Goal: Information Seeking & Learning: Learn about a topic

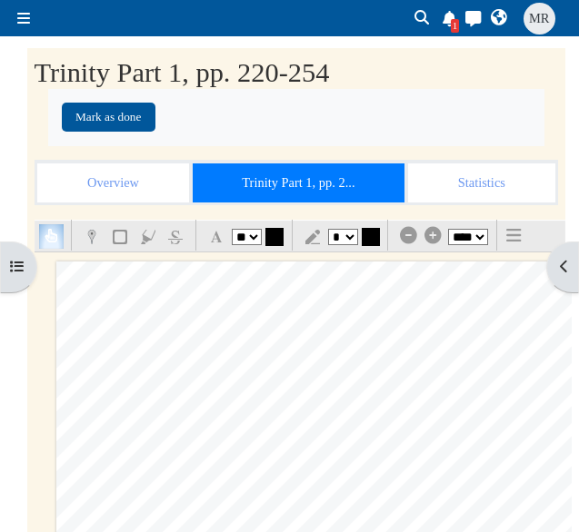
select select "**"
select select "*"
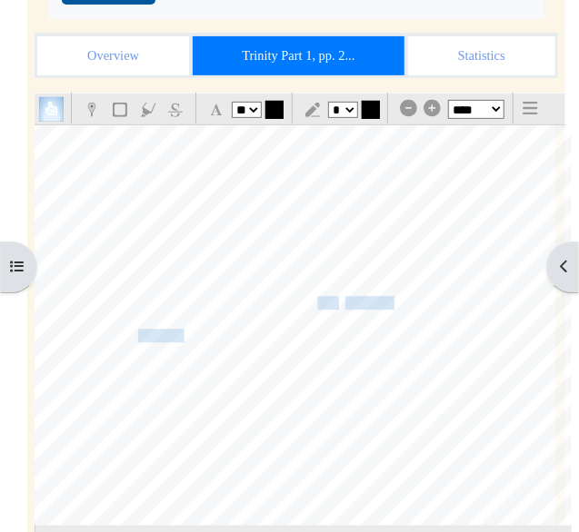
scroll to position [16510, 25]
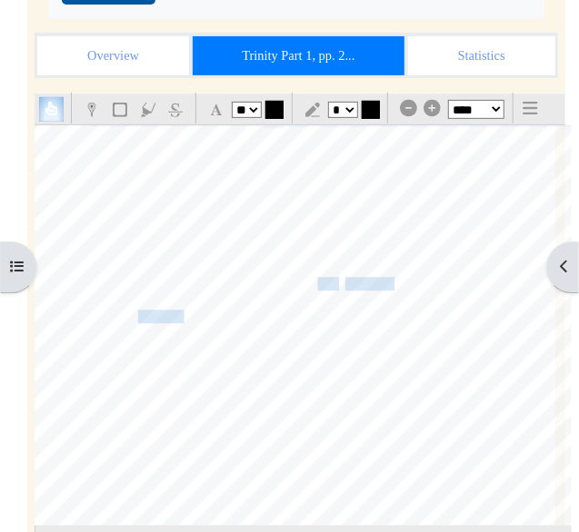
drag, startPoint x: 103, startPoint y: 148, endPoint x: 93, endPoint y: 141, distance: 12.4
click at [93, 141] on div "§ 2.5 The [DEMOGRAPHIC_DATA] Who Reveals Himself 241 in creation, yet they do n…" at bounding box center [301, 258] width 540 height 765
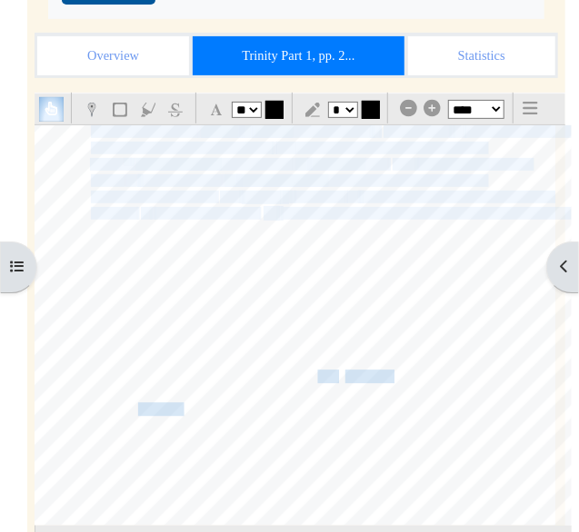
scroll to position [16415, 25]
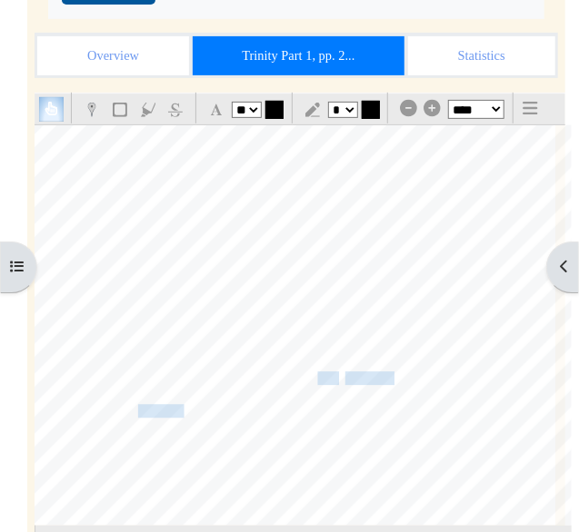
click at [93, 141] on div "§ 2.5 The [DEMOGRAPHIC_DATA] Who Reveals Himself 241 in creation, yet they do n…" at bounding box center [301, 353] width 540 height 765
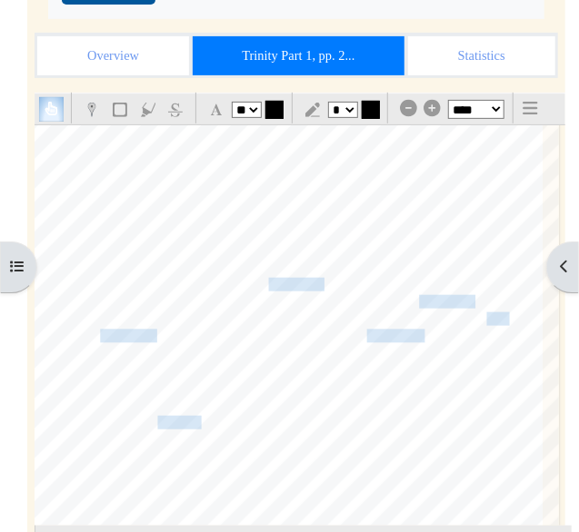
scroll to position [17360, 38]
click at [393, 245] on span "know anything or know anything justifiably within their worldview. Yet" at bounding box center [242, 251] width 448 height 17
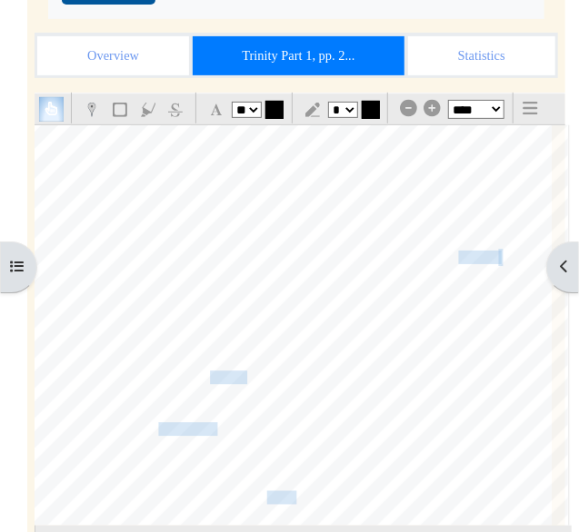
scroll to position [18658, 29]
click at [537, 109] on icon "Toggle navigation" at bounding box center [529, 108] width 15 height 1
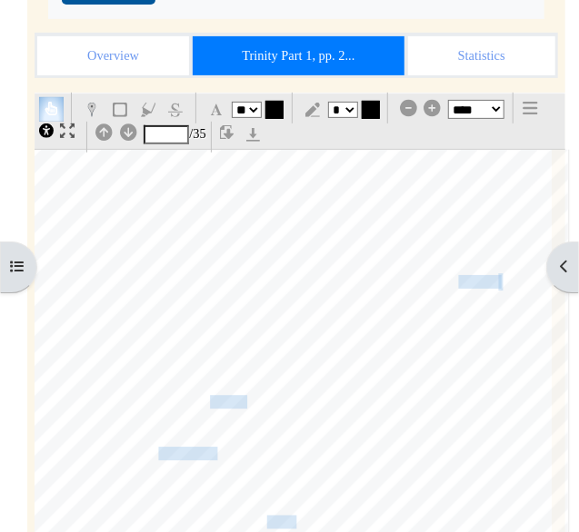
click at [537, 109] on icon "Toggle navigation" at bounding box center [529, 108] width 15 height 1
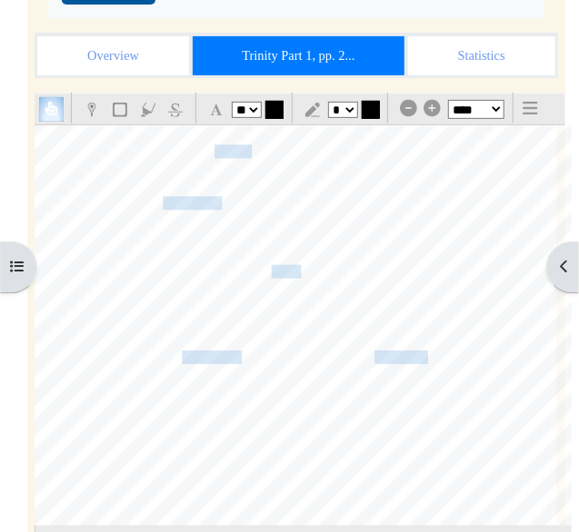
scroll to position [18885, 25]
click at [238, 152] on span "[DEMOGRAPHIC_DATA]. [DEMOGRAPHIC_DATA] is" at bounding box center [360, 151] width 294 height 17
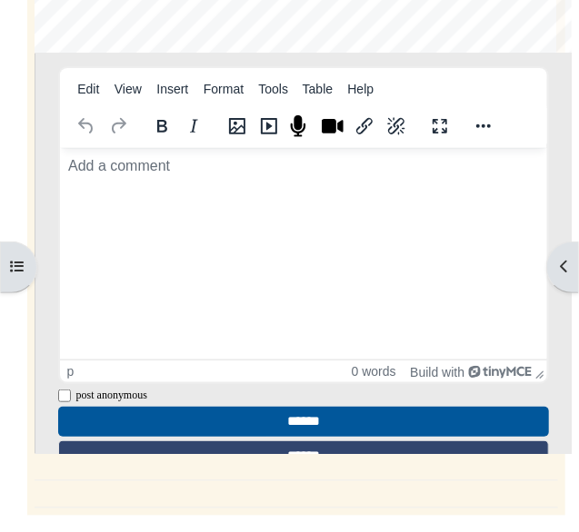
scroll to position [172, 0]
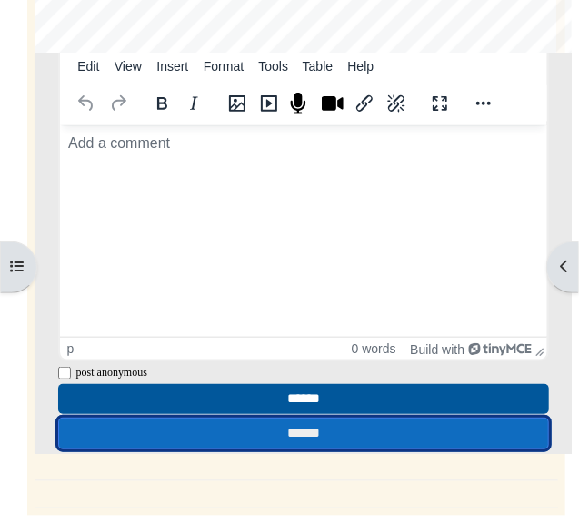
click at [388, 433] on input "******" at bounding box center [303, 434] width 491 height 32
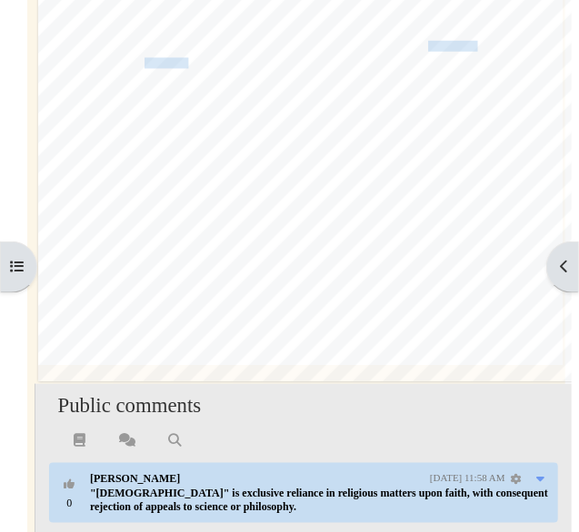
scroll to position [21272, 18]
click at [461, 47] on span "an inerrantist" at bounding box center [447, 46] width 62 height 10
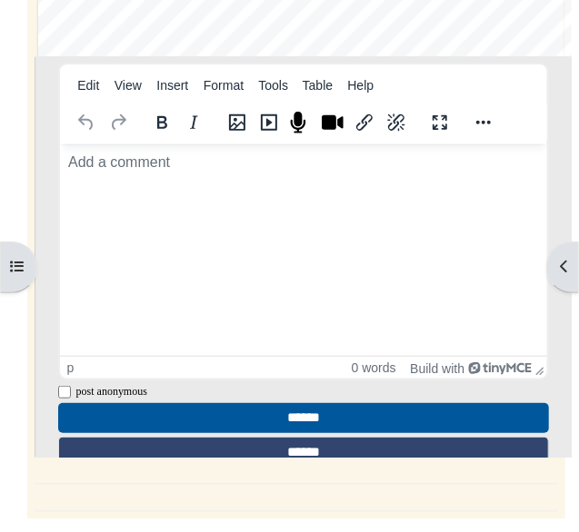
scroll to position [599, 0]
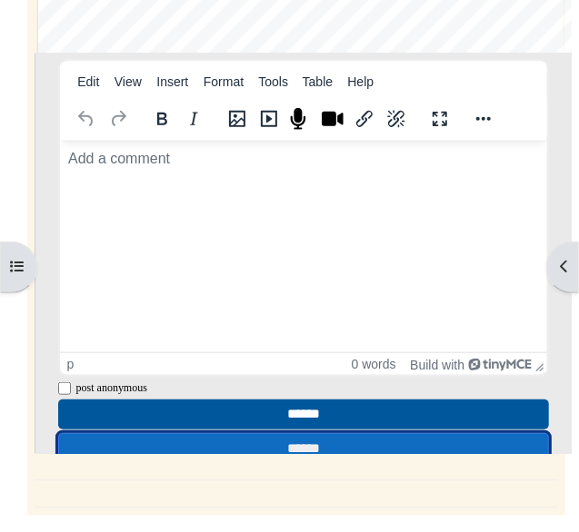
click at [342, 433] on input "******" at bounding box center [303, 449] width 491 height 32
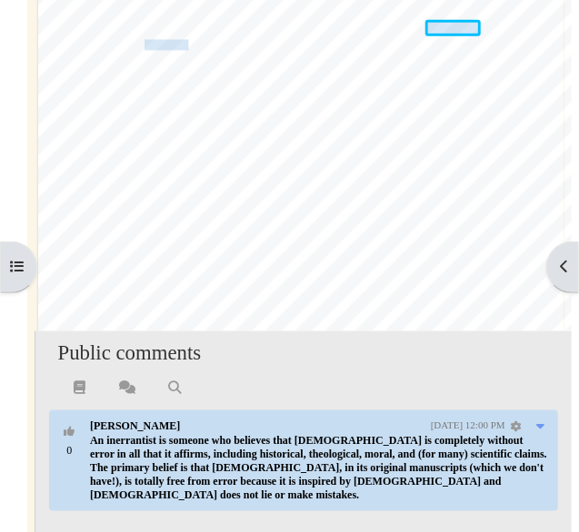
scroll to position [21238, 18]
click at [166, 41] on span "or a [DEMOGRAPHIC_DATA]," at bounding box center [152, 44] width 228 height 17
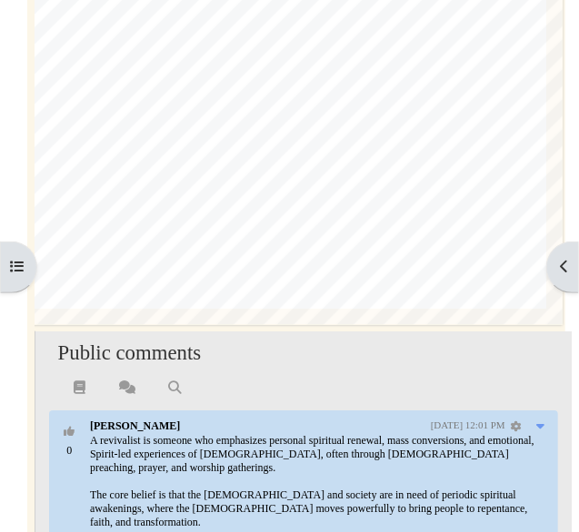
scroll to position [22824, 35]
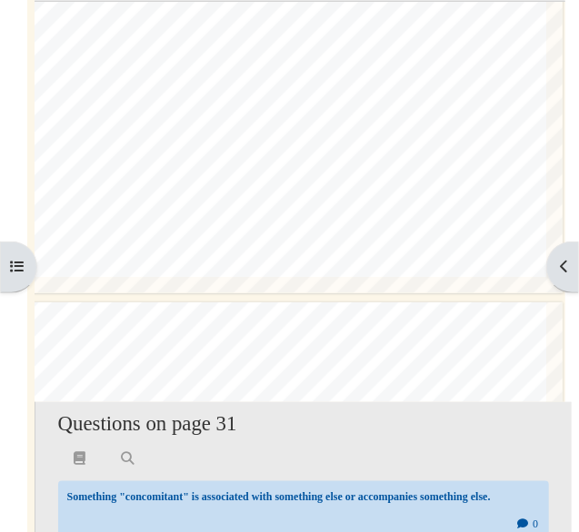
scroll to position [251, 0]
click at [473, 380] on span "[DEMOGRAPHIC_DATA] would still be noble, and the eightfold" at bounding box center [457, 371] width 388 height 27
